Goal: Task Accomplishment & Management: Manage account settings

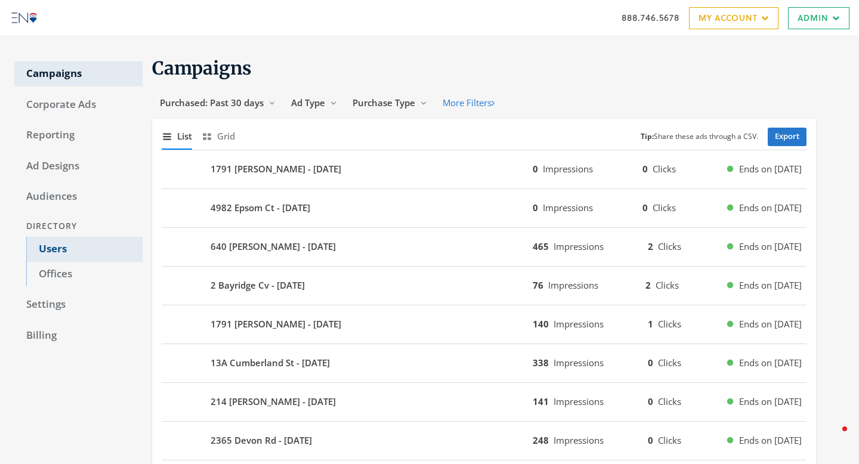
click at [71, 239] on link "Users" at bounding box center [84, 249] width 116 height 25
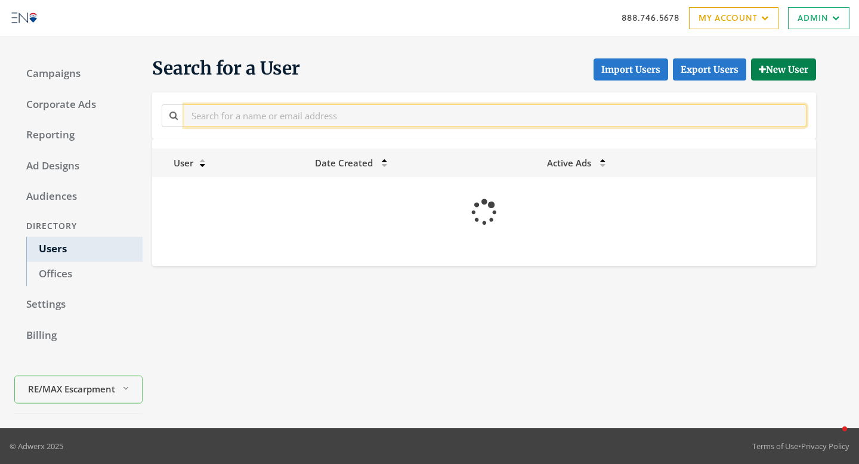
click at [240, 117] on input "text" at bounding box center [495, 115] width 622 height 22
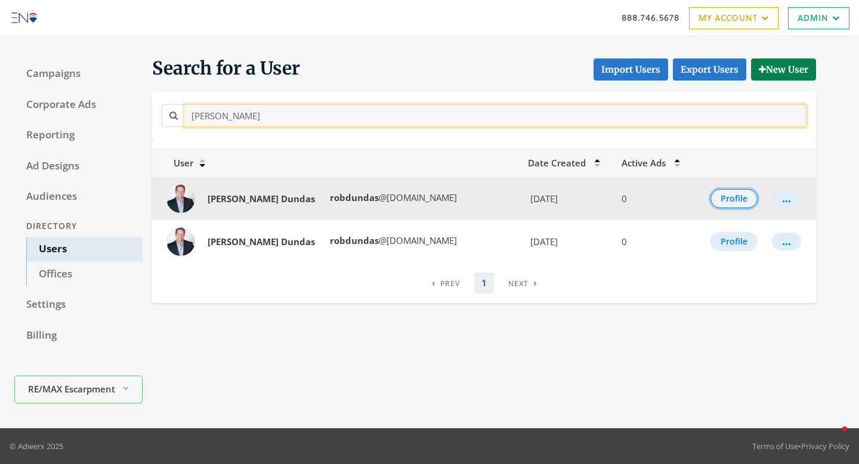
type input "[PERSON_NAME]"
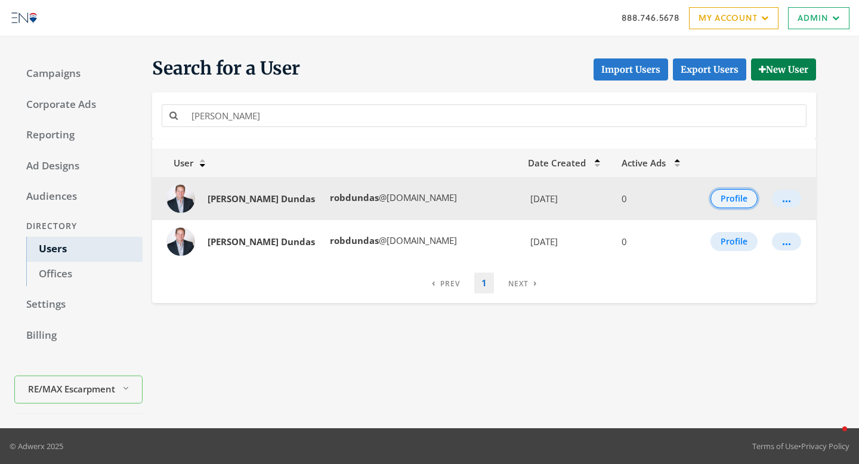
click at [724, 201] on button "Profile" at bounding box center [733, 198] width 47 height 19
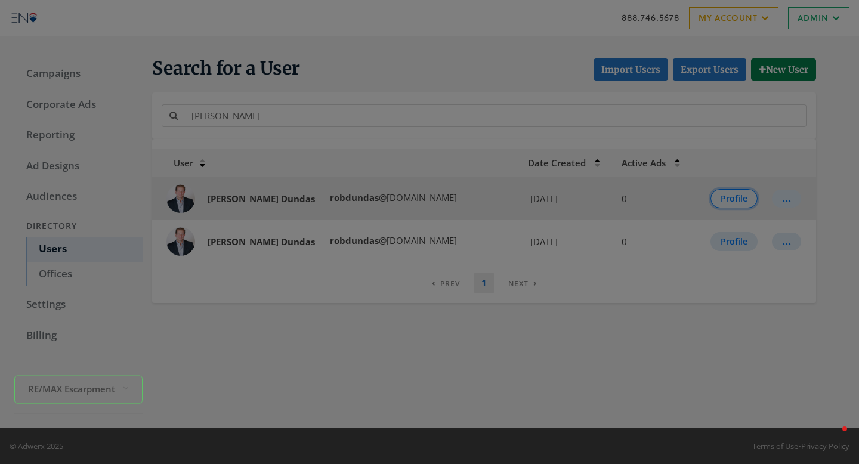
select select "CA"
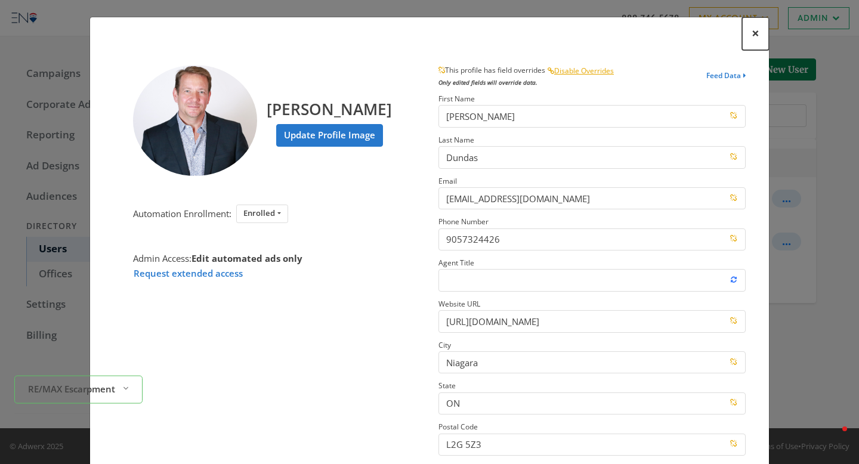
click at [751, 32] on span "×" at bounding box center [755, 33] width 8 height 18
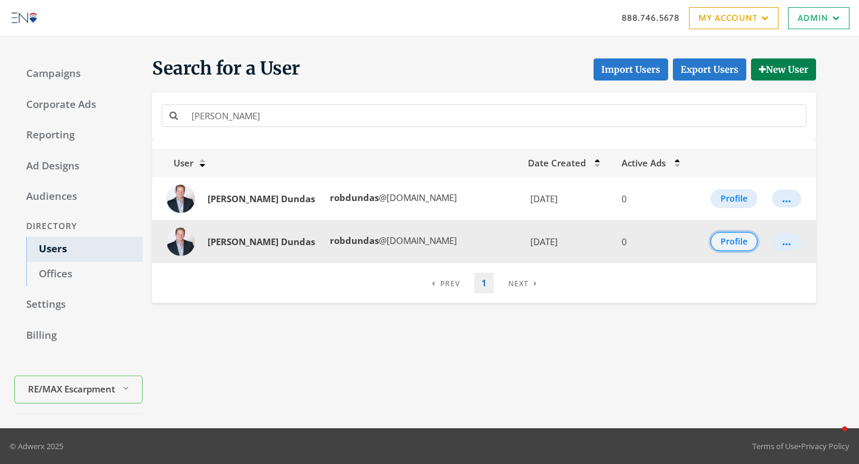
click at [720, 240] on button "Profile" at bounding box center [733, 241] width 47 height 19
select select "CA"
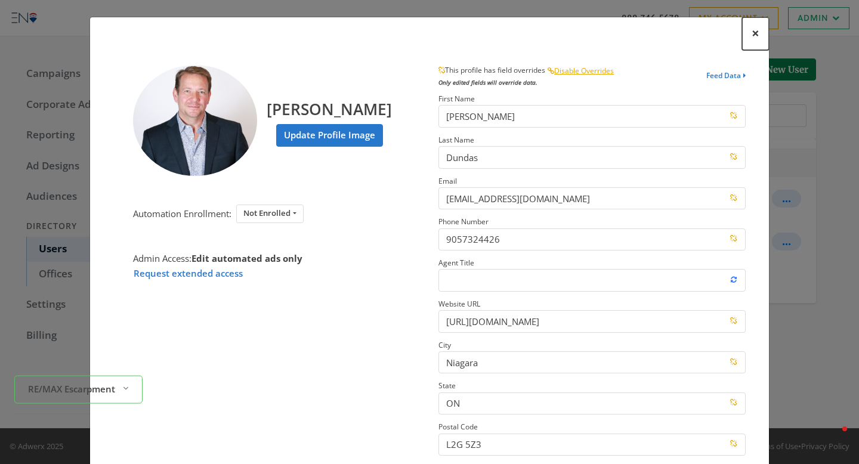
click at [748, 31] on button "×" at bounding box center [755, 33] width 27 height 33
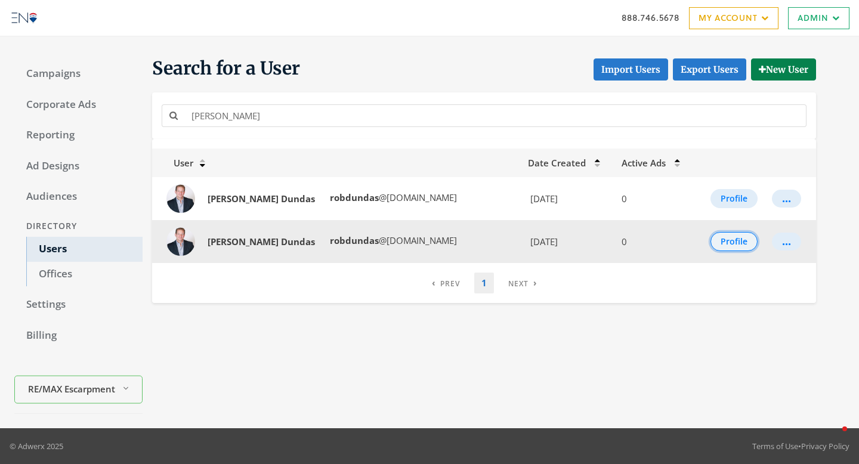
click at [742, 238] on button "Profile" at bounding box center [733, 241] width 47 height 19
select select "CA"
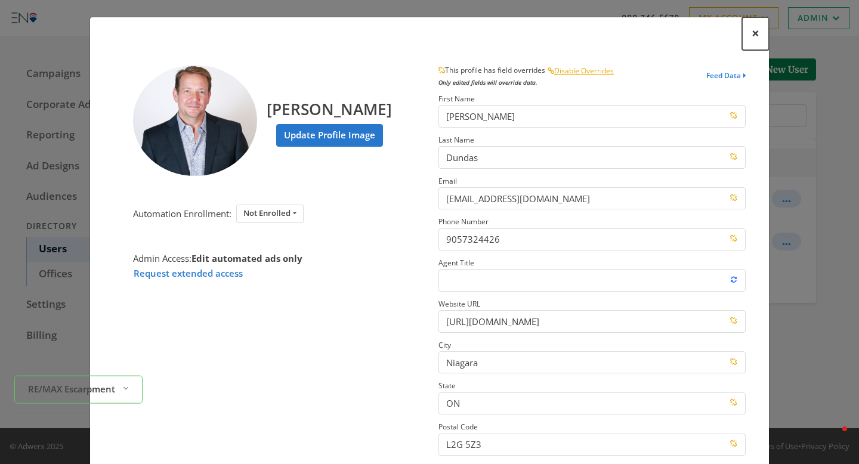
click at [752, 38] on span "×" at bounding box center [755, 33] width 8 height 18
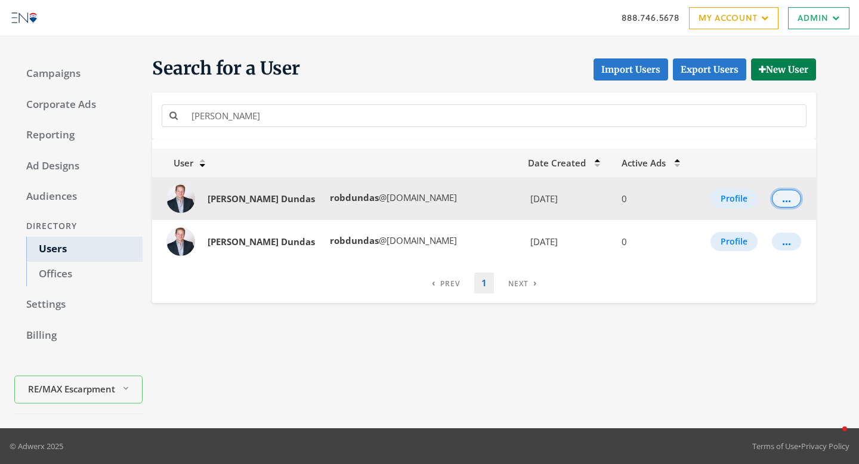
click at [782, 198] on div "..." at bounding box center [786, 198] width 9 height 1
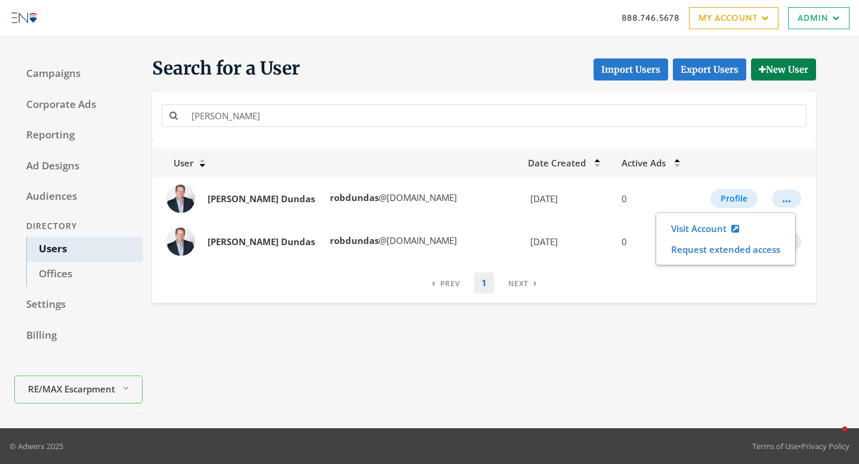
click at [737, 170] on th at bounding box center [728, 162] width 73 height 29
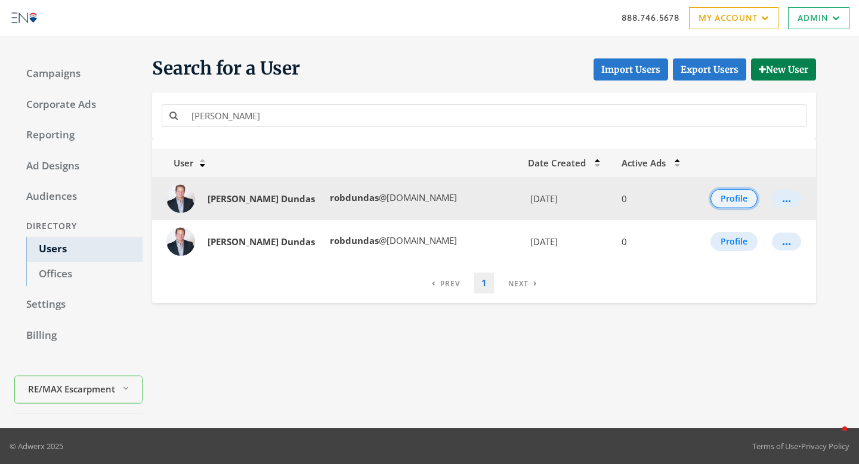
click at [723, 195] on button "Profile" at bounding box center [733, 198] width 47 height 19
select select "CA"
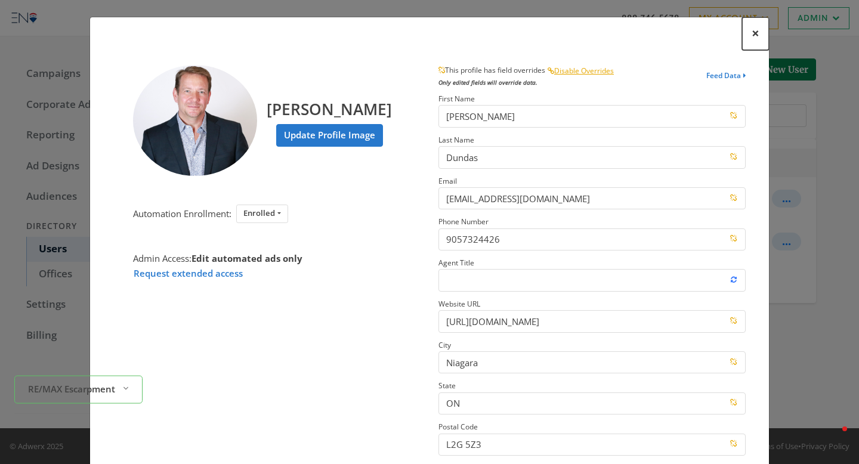
click at [756, 30] on span "×" at bounding box center [755, 33] width 8 height 18
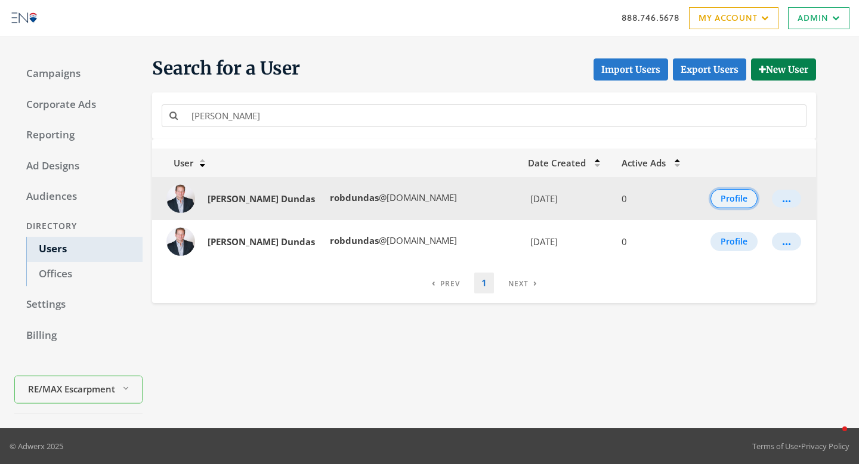
click at [714, 203] on button "Profile" at bounding box center [733, 198] width 47 height 19
select select "CA"
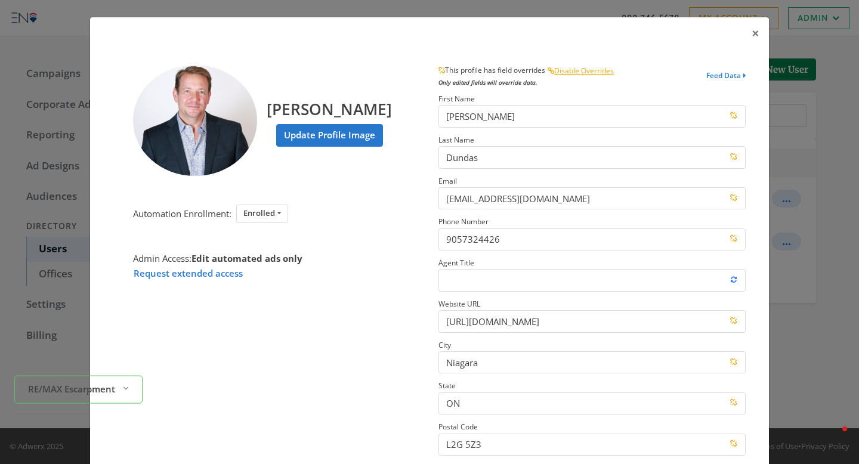
scroll to position [142, 0]
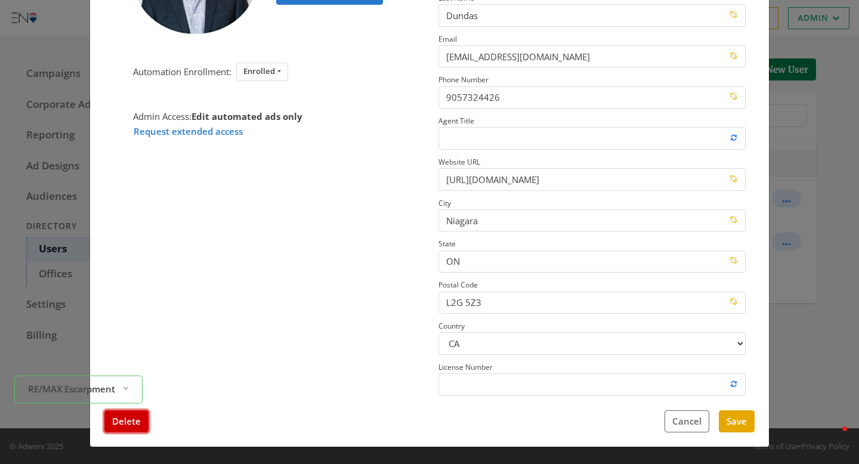
click at [141, 422] on button "Delete" at bounding box center [126, 421] width 44 height 22
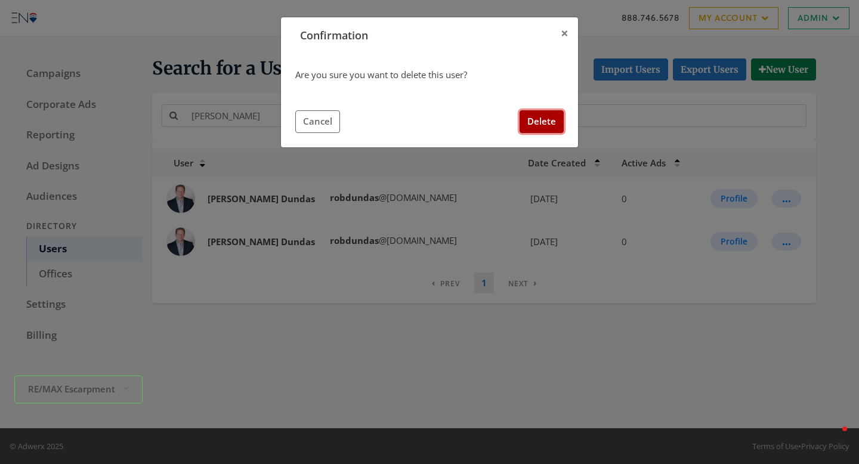
click at [540, 131] on button "Delete" at bounding box center [541, 121] width 44 height 22
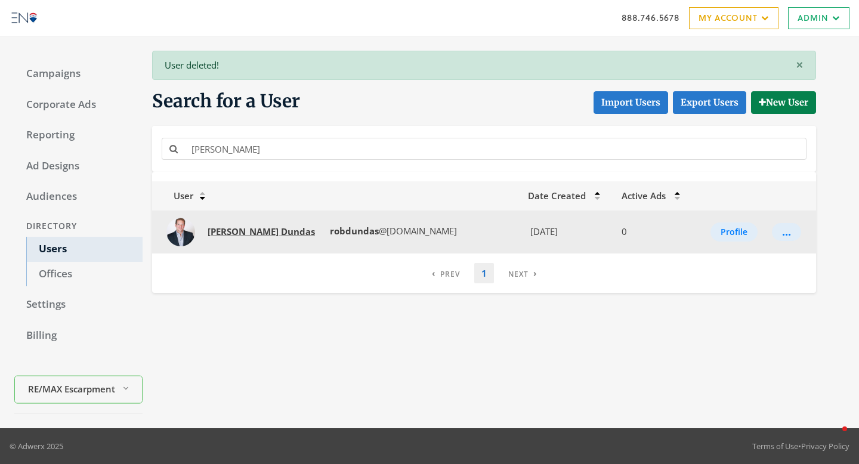
drag, startPoint x: 270, startPoint y: 236, endPoint x: 200, endPoint y: 234, distance: 69.8
click at [200, 234] on td "Rob Dundas rob dundas @remaxniagara.ca" at bounding box center [336, 231] width 368 height 43
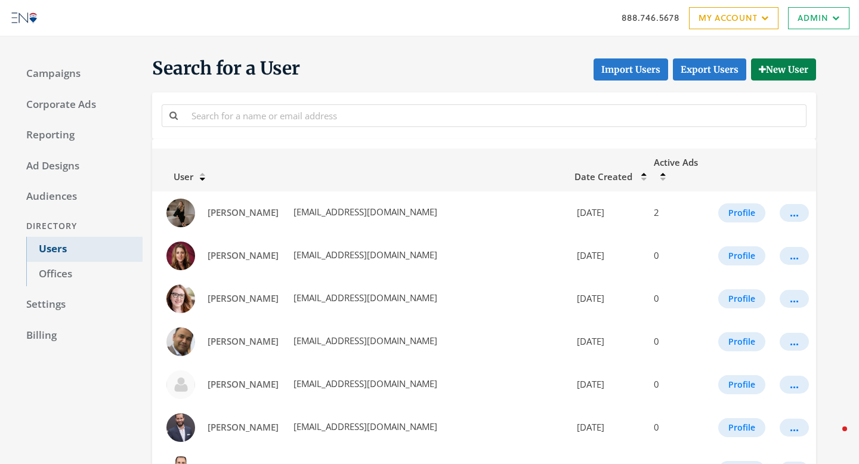
click at [56, 248] on link "Users" at bounding box center [84, 249] width 116 height 25
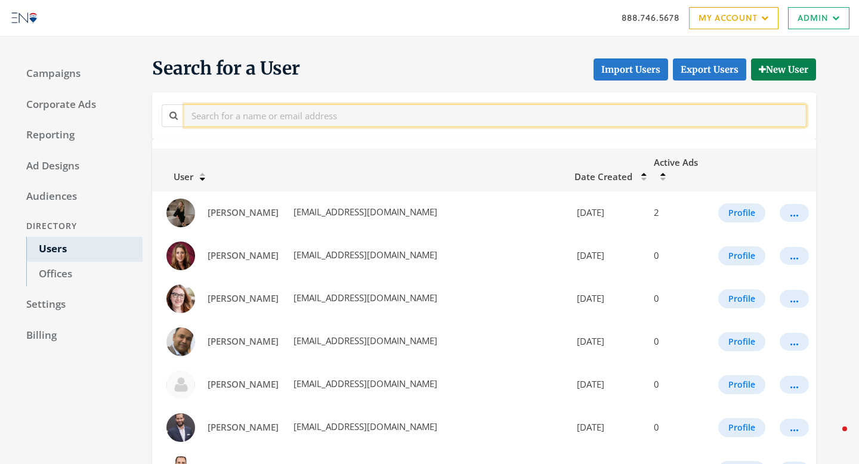
click at [258, 114] on input "text" at bounding box center [495, 115] width 622 height 22
type input "[PERSON_NAME]"
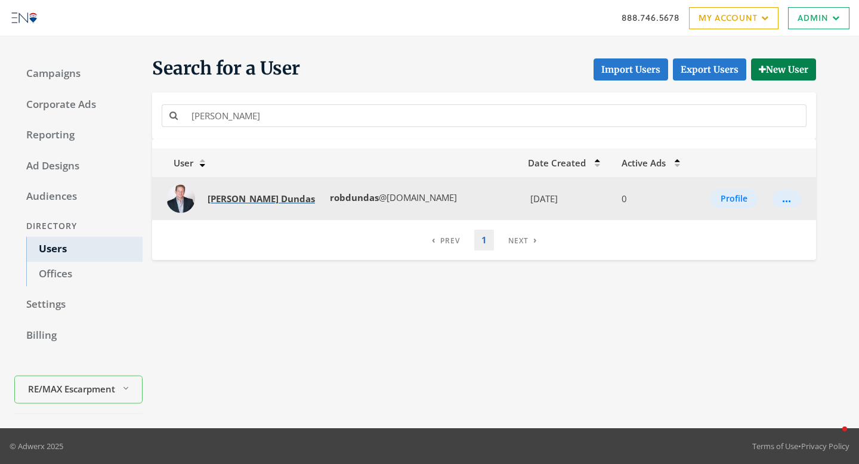
click at [281, 200] on strong "Dundas" at bounding box center [298, 199] width 34 height 12
